Goal: Navigation & Orientation: Find specific page/section

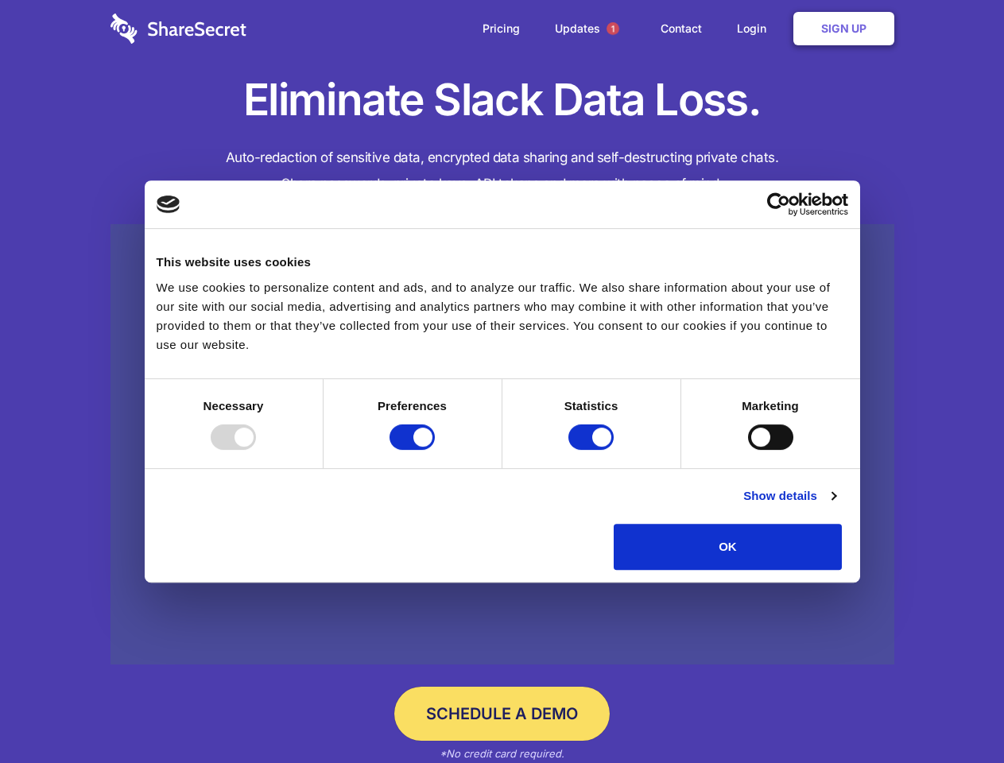
click at [256, 450] on div at bounding box center [233, 437] width 45 height 25
click at [435, 450] on input "Preferences" at bounding box center [412, 437] width 45 height 25
checkbox input "false"
click at [593, 450] on input "Statistics" at bounding box center [591, 437] width 45 height 25
checkbox input "false"
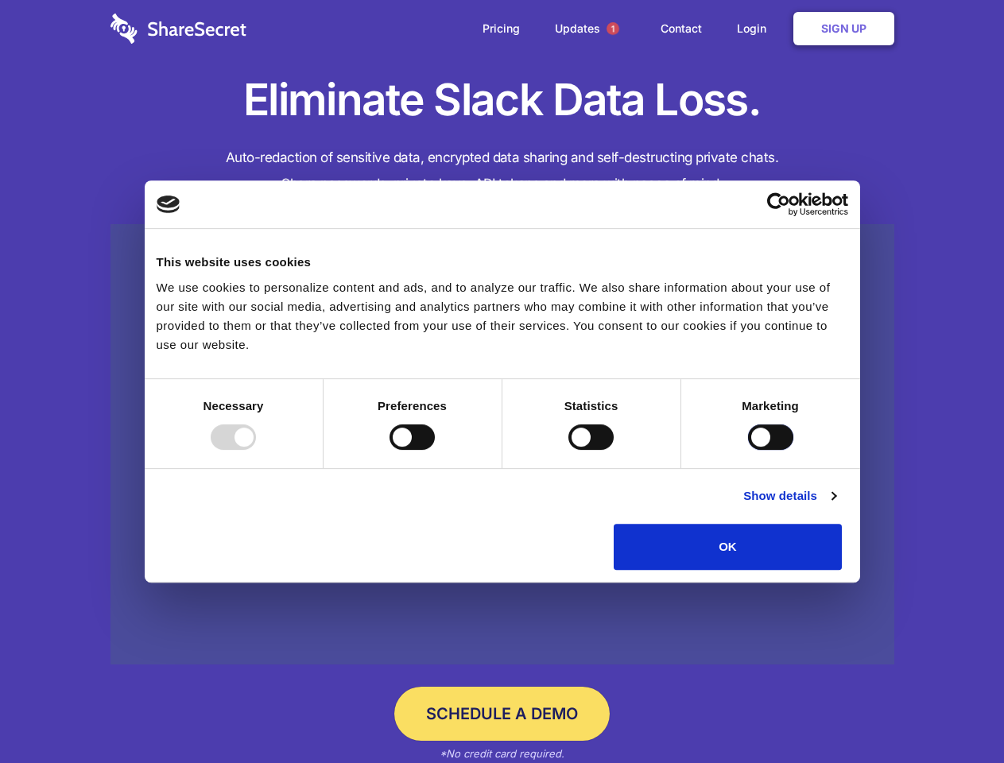
click at [748, 450] on input "Marketing" at bounding box center [770, 437] width 45 height 25
checkbox input "true"
click at [836, 506] on link "Show details" at bounding box center [790, 496] width 92 height 19
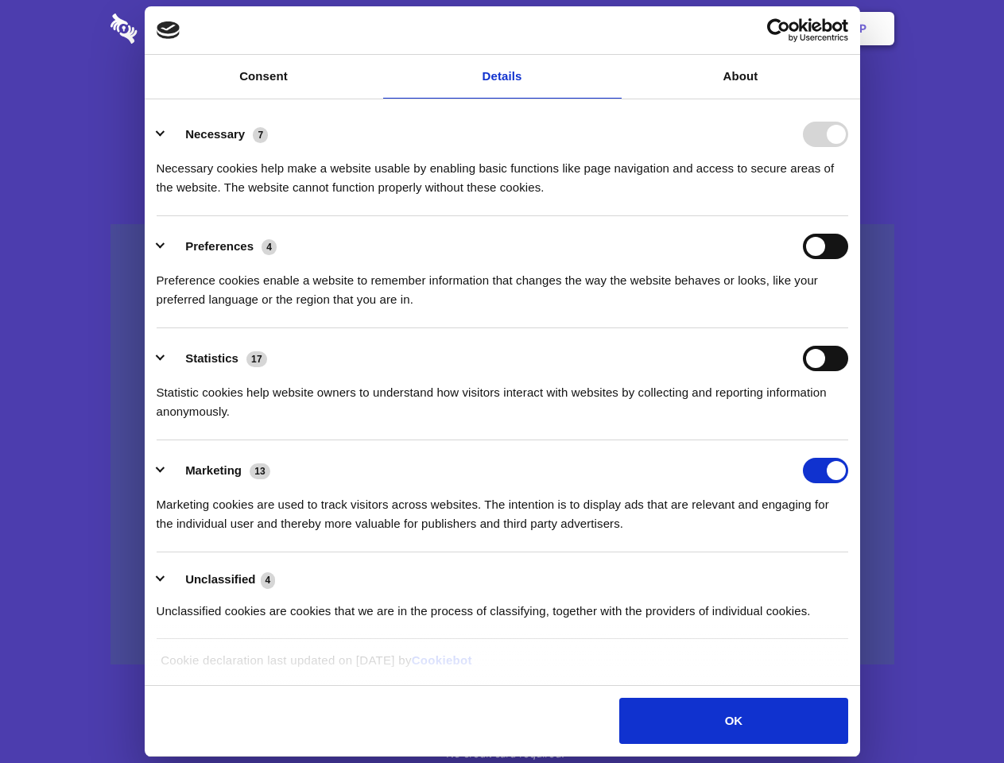
click at [849, 216] on li "Necessary 7 Necessary cookies help make a website usable by enabling basic func…" at bounding box center [503, 160] width 692 height 112
click at [612, 29] on span "1" at bounding box center [613, 28] width 13 height 13
